Goal: Information Seeking & Learning: Learn about a topic

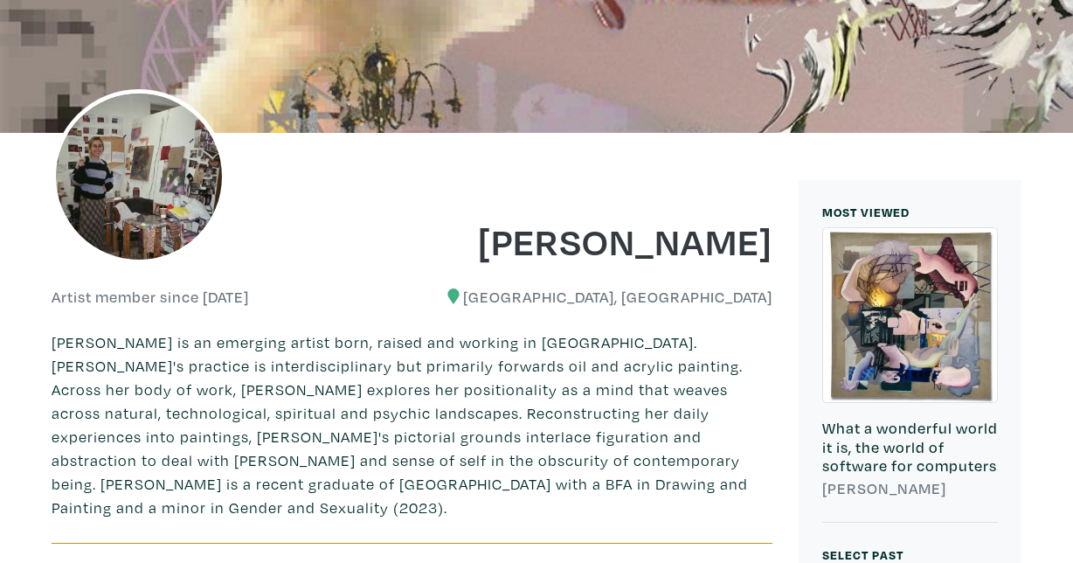
scroll to position [194, 0]
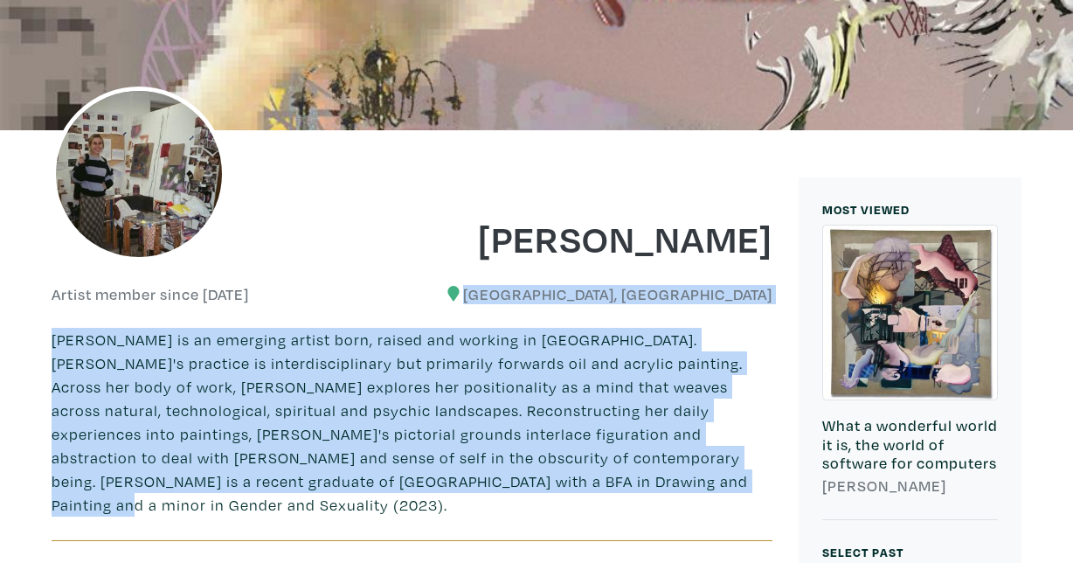
drag, startPoint x: 553, startPoint y: 267, endPoint x: 525, endPoint y: 481, distance: 216.8
click at [525, 481] on p "[PERSON_NAME] is an emerging artist born, raised and working in [GEOGRAPHIC_DAT…" at bounding box center [412, 422] width 721 height 189
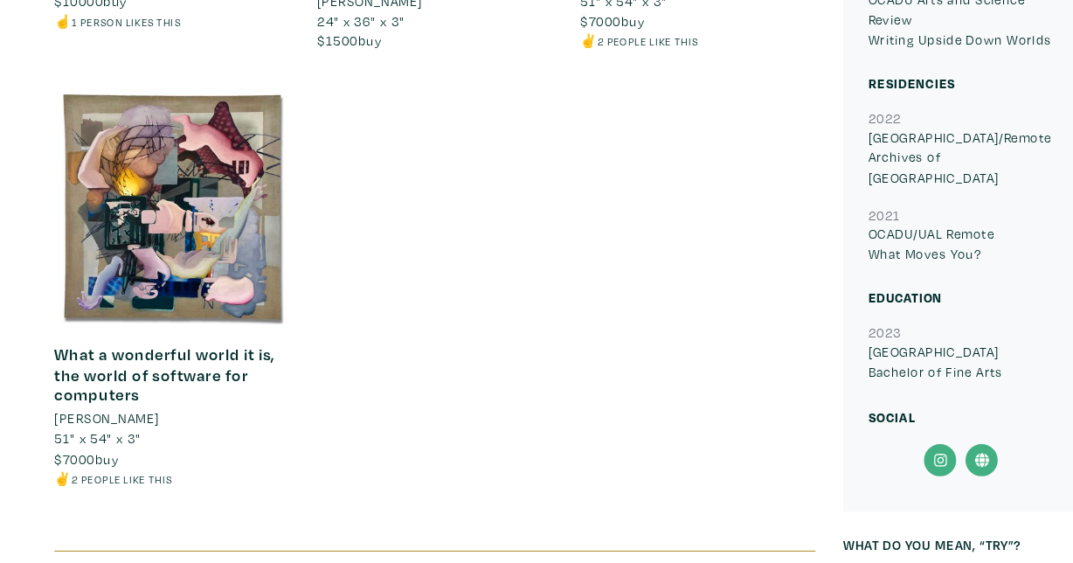
scroll to position [1921, 0]
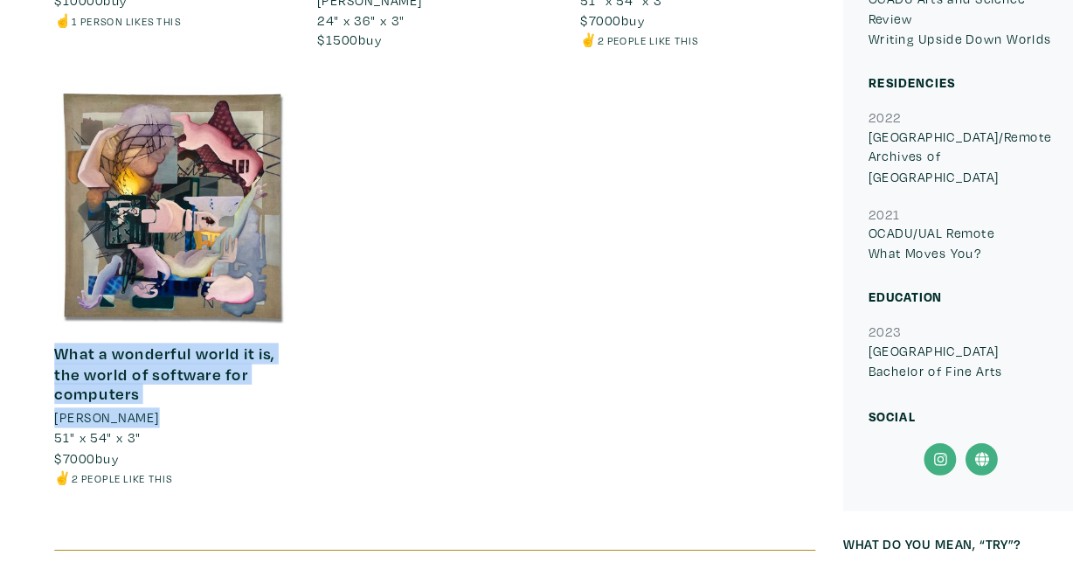
drag, startPoint x: 31, startPoint y: 338, endPoint x: 201, endPoint y: 393, distance: 178.2
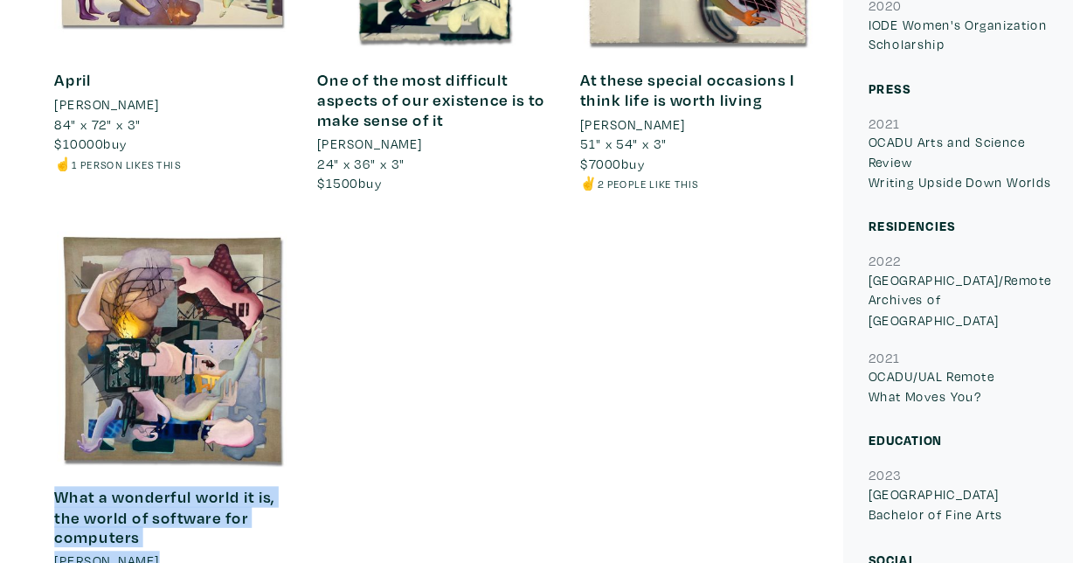
scroll to position [1630, 0]
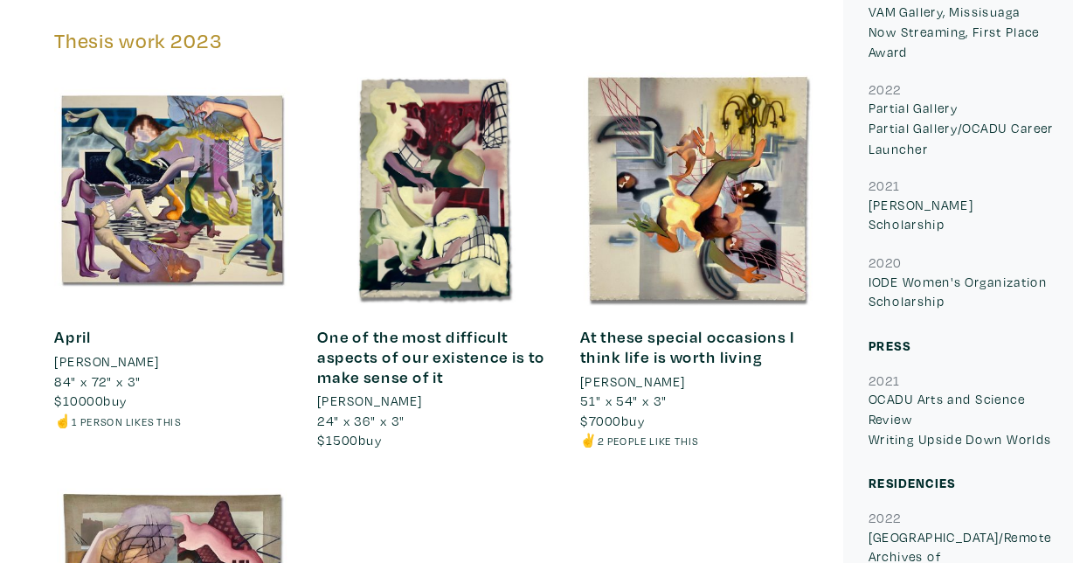
scroll to position [1569, 0]
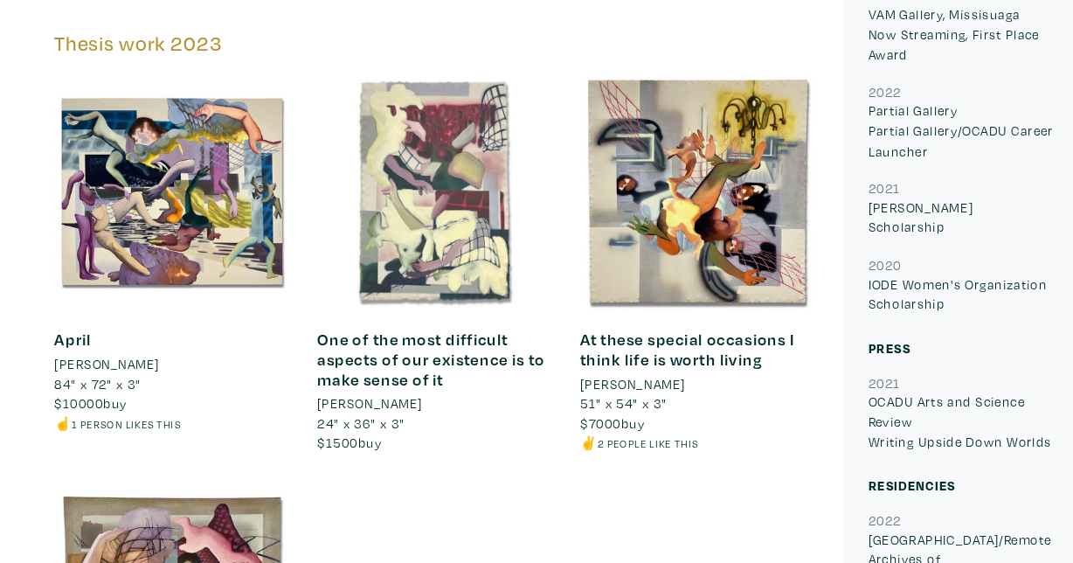
drag, startPoint x: 439, startPoint y: 445, endPoint x: 306, endPoint y: 258, distance: 229.4
click at [306, 258] on div "Other House of Plastic [PERSON_NAME] 58" x 48.4" $3500 buy #abstract #figurativ…" at bounding box center [411, 58] width 747 height 1640
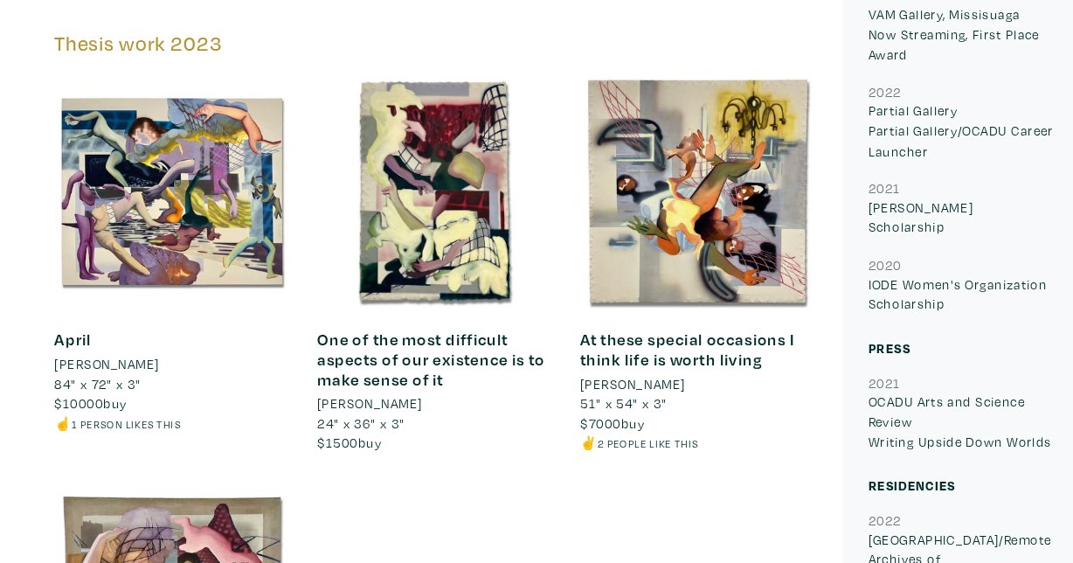
click at [574, 484] on div "Other House of Plastic [PERSON_NAME] 58" x 48.4" $3500 buy #abstract #figurativ…" at bounding box center [411, 58] width 747 height 1640
drag, startPoint x: 689, startPoint y: 428, endPoint x: 537, endPoint y: 297, distance: 200.1
click at [537, 297] on div "At these special occasions I think life is worth living [PERSON_NAME] 51" x 54"…" at bounding box center [661, 266] width 249 height 395
